Goal: Task Accomplishment & Management: Manage account settings

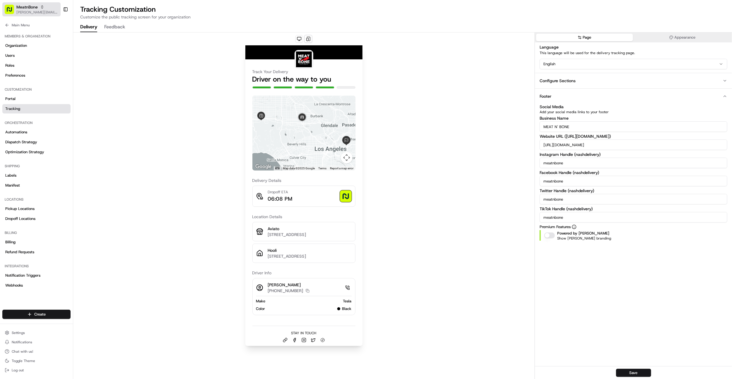
click at [13, 8] on rect "button" at bounding box center [9, 9] width 9 height 9
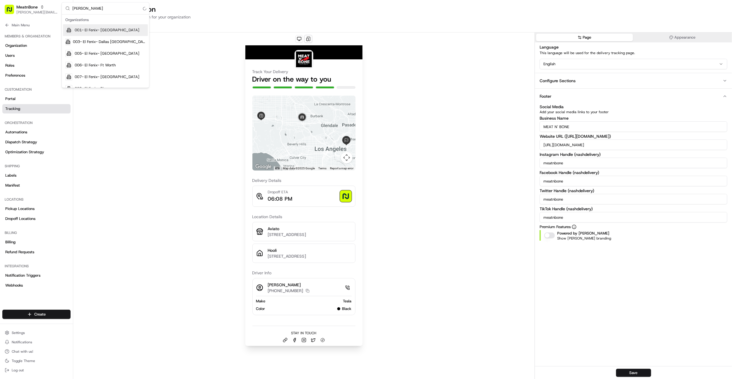
type input "salt"
click at [629, 375] on button "Save" at bounding box center [633, 373] width 35 height 8
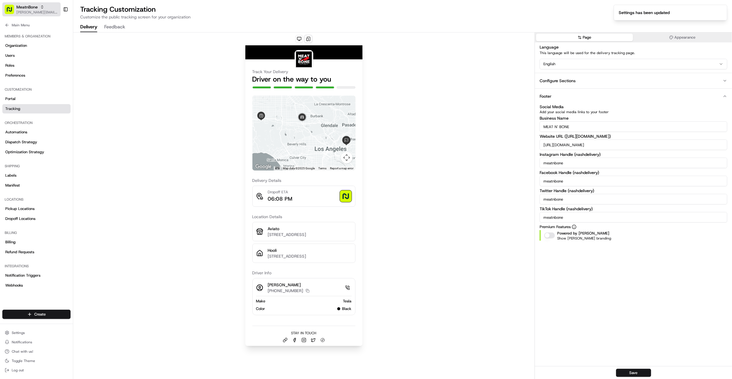
click at [29, 6] on span "MeatnBone" at bounding box center [26, 7] width 21 height 6
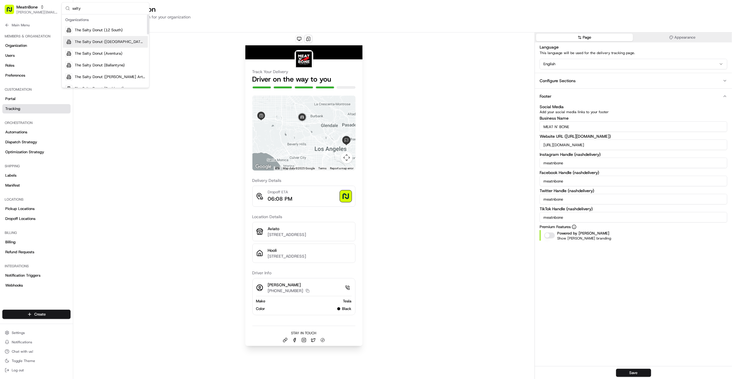
type input "salty"
click at [95, 44] on span "The Salty Donut ([GEOGRAPHIC_DATA])" at bounding box center [110, 42] width 71 height 5
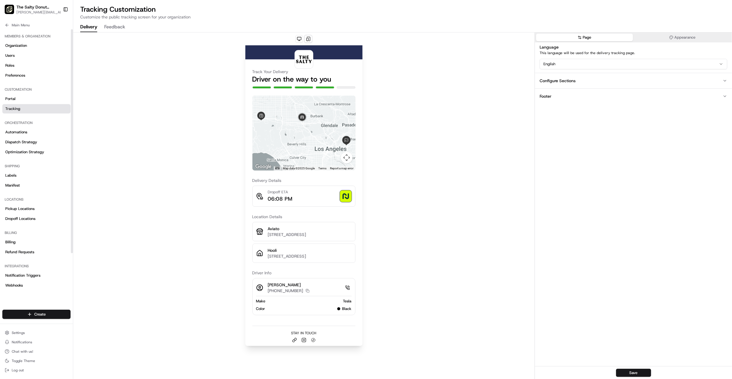
click at [19, 30] on div "Members & Organization Organization Users Roles Preferences" at bounding box center [36, 55] width 73 height 53
click at [20, 26] on span "Main Menu" at bounding box center [21, 25] width 18 height 5
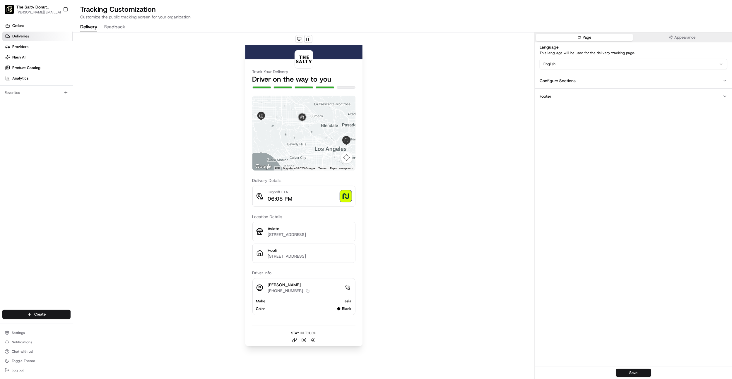
click at [27, 39] on span "Deliveries" at bounding box center [20, 36] width 17 height 5
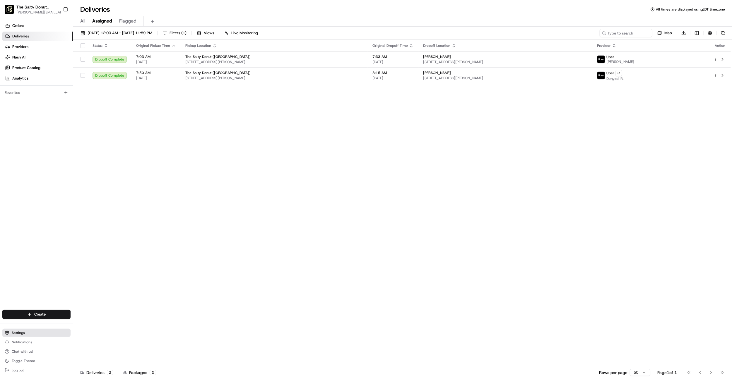
click at [23, 333] on span "Settings" at bounding box center [18, 333] width 13 height 5
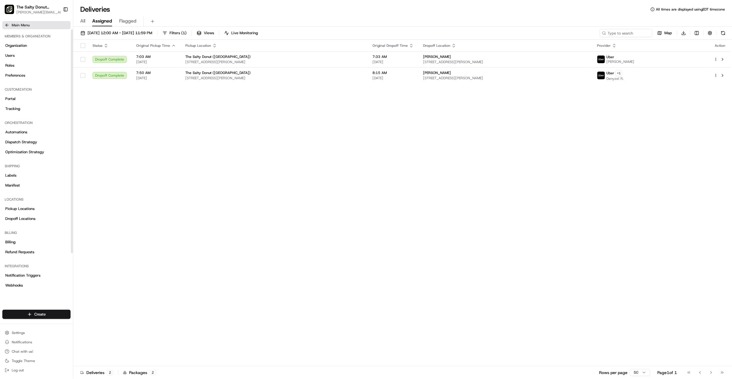
click at [23, 25] on span "Main Menu" at bounding box center [21, 25] width 18 height 5
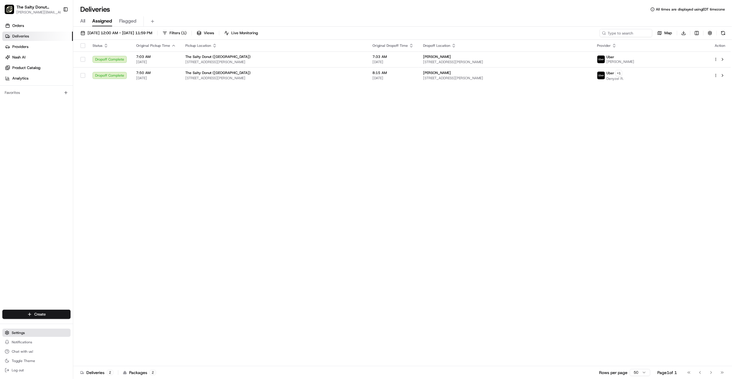
click at [19, 333] on span "Settings" at bounding box center [18, 333] width 13 height 5
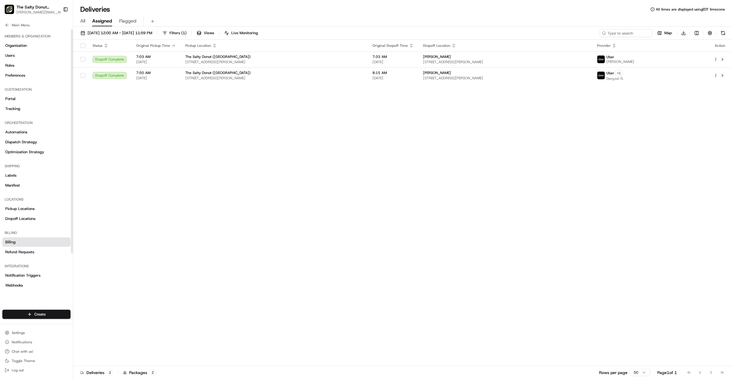
click at [44, 242] on link "Billing" at bounding box center [36, 242] width 68 height 9
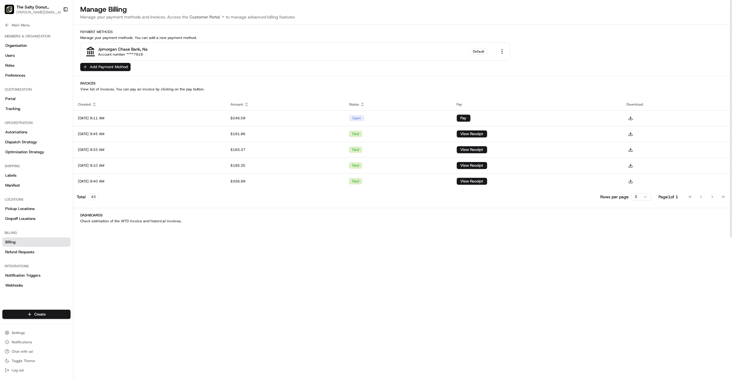
click at [99, 69] on button "Add Payment Method" at bounding box center [105, 67] width 50 height 8
